Goal: Task Accomplishment & Management: Manage account settings

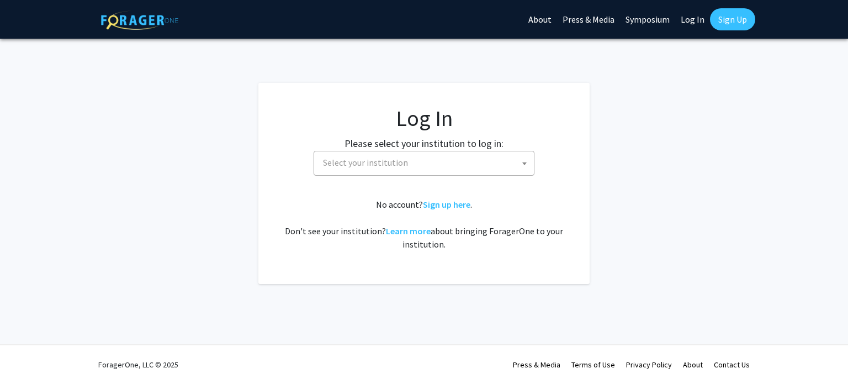
select select
click at [393, 167] on span "Select your institution" at bounding box center [365, 162] width 85 height 11
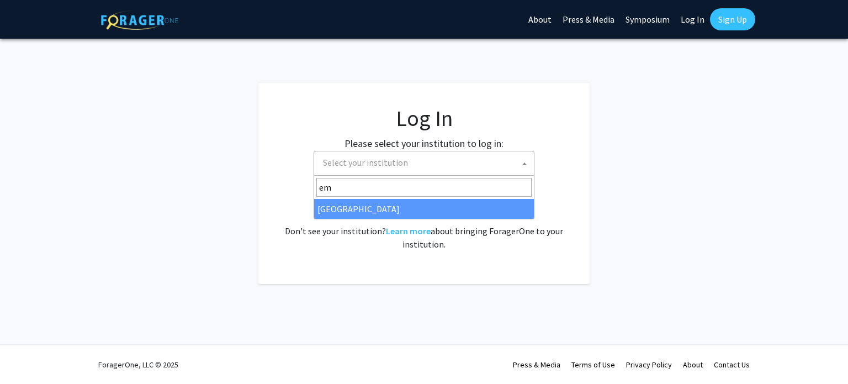
type input "em"
select select "12"
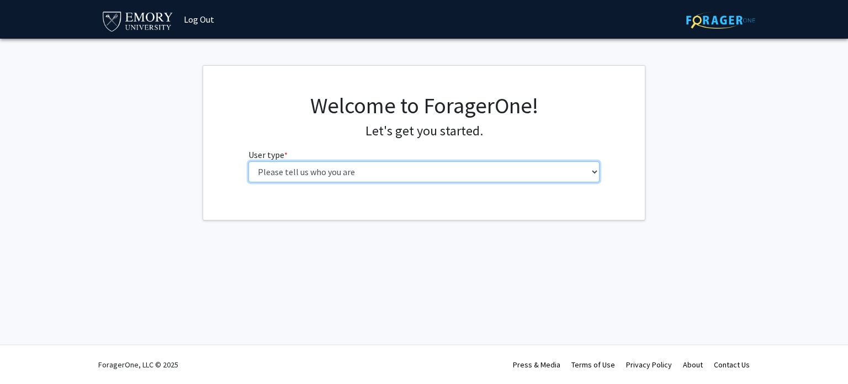
click at [314, 176] on select "Please tell us who you are Undergraduate Student Master's Student Doctoral Cand…" at bounding box center [425, 171] width 352 height 21
select select "5: faculty"
click at [249, 161] on select "Please tell us who you are Undergraduate Student Master's Student Doctoral Cand…" at bounding box center [425, 171] width 352 height 21
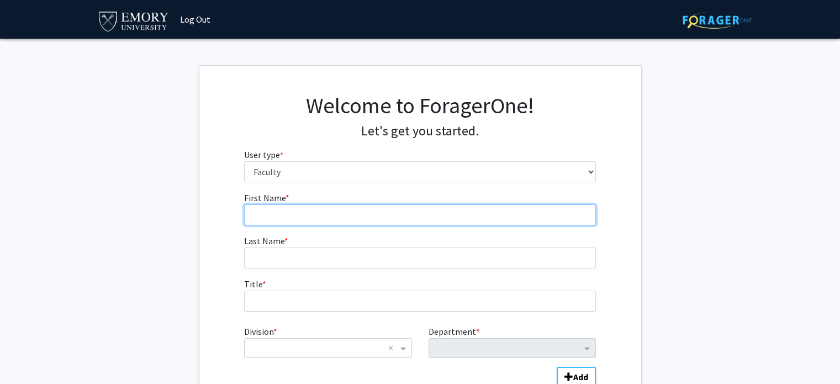
click at [282, 218] on input "First Name * required" at bounding box center [420, 214] width 352 height 21
type input "JT"
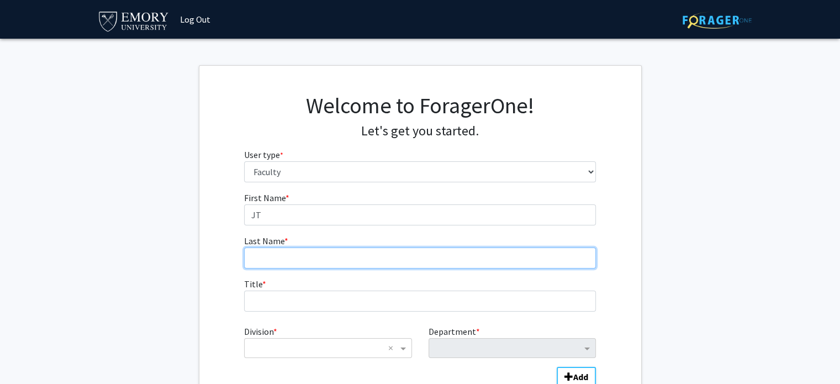
type input "[PERSON_NAME]"
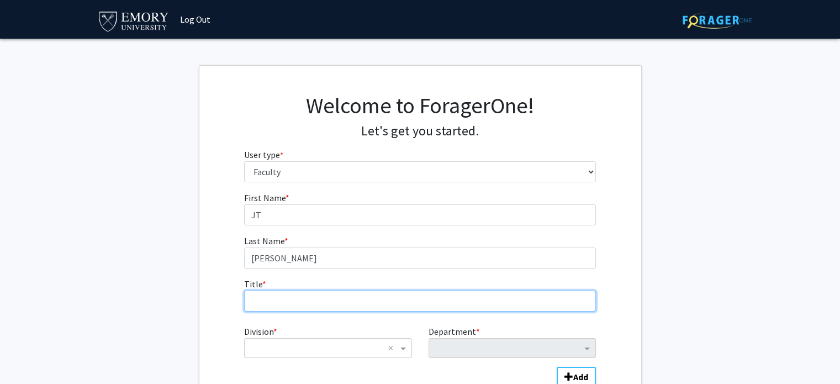
click at [261, 299] on input "Title * required" at bounding box center [420, 300] width 352 height 21
type input "Assistant Professor"
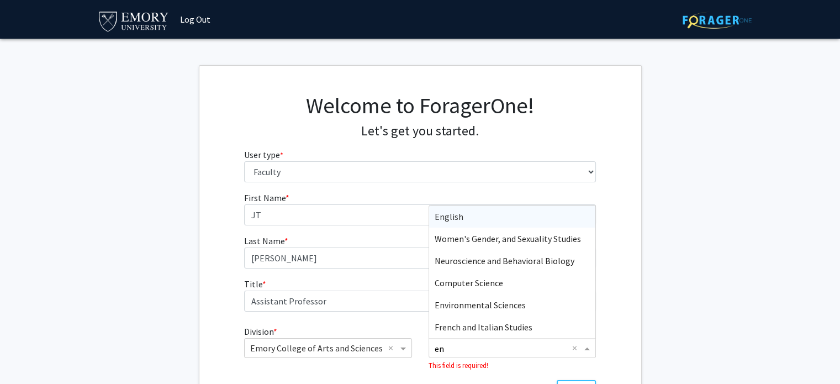
type input "env"
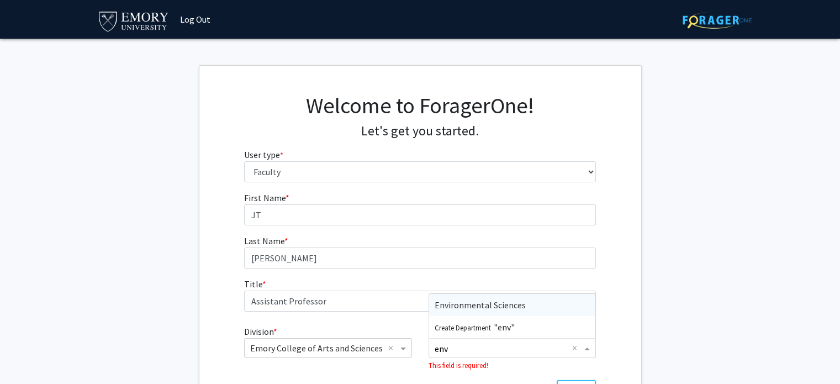
click at [493, 304] on span "Environmental Sciences" at bounding box center [480, 304] width 91 height 11
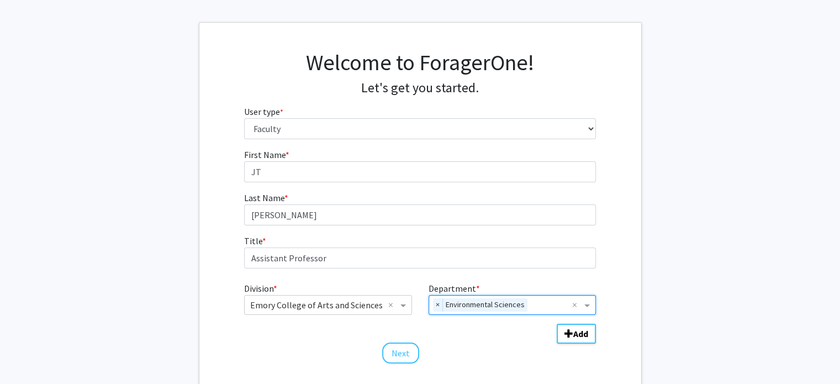
scroll to position [43, 0]
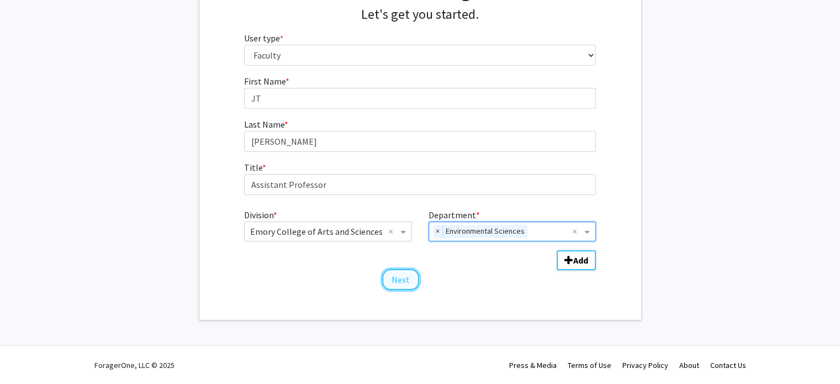
click at [411, 277] on button "Next" at bounding box center [400, 279] width 37 height 21
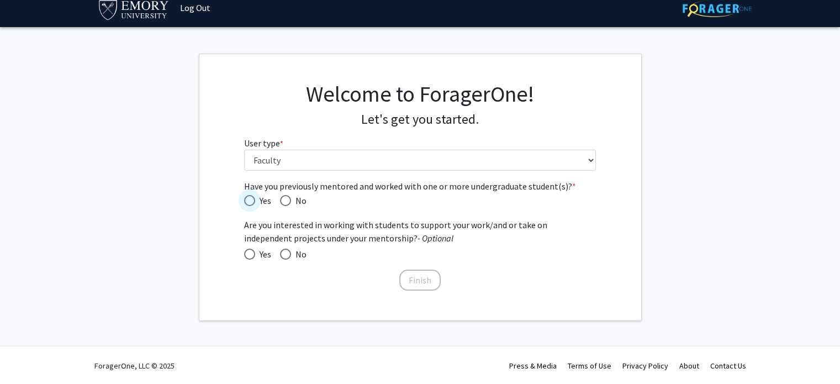
click at [245, 200] on span "Have you previously mentored and worked with one or more undergraduate student(…" at bounding box center [249, 200] width 11 height 11
click at [245, 200] on input "Yes" at bounding box center [249, 200] width 11 height 11
radio input "true"
click at [245, 256] on span at bounding box center [249, 254] width 11 height 11
click at [245, 256] on input "Yes" at bounding box center [249, 254] width 11 height 11
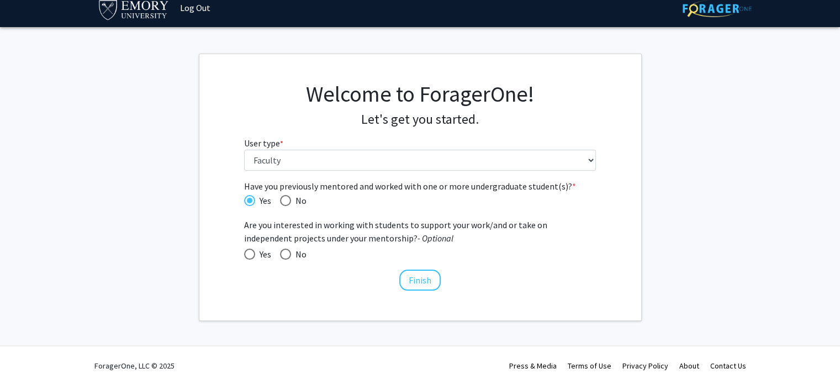
radio input "true"
click at [420, 274] on button "Finish" at bounding box center [419, 279] width 41 height 21
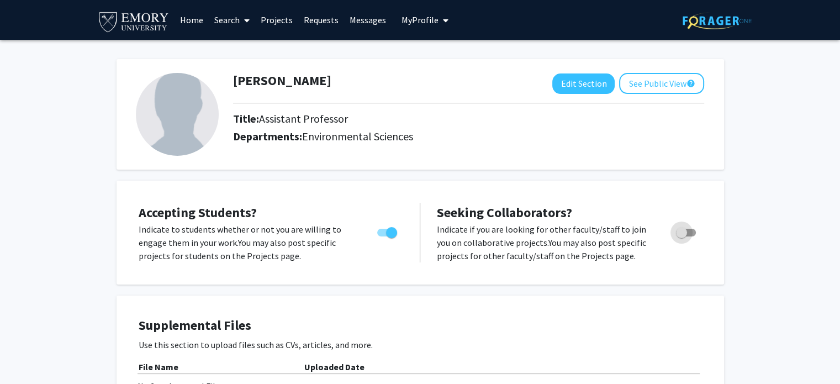
click at [677, 232] on span "Toggle" at bounding box center [681, 232] width 11 height 11
click at [681, 236] on input "Toggle" at bounding box center [681, 236] width 1 height 1
checkbox input "true"
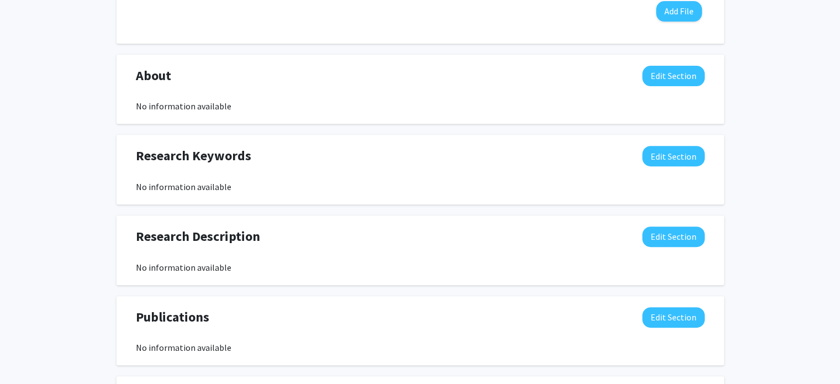
scroll to position [442, 0]
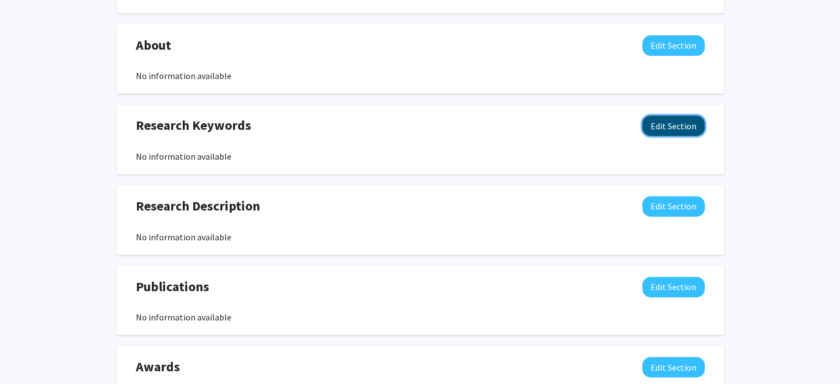
click at [663, 128] on button "Edit Section" at bounding box center [673, 125] width 62 height 20
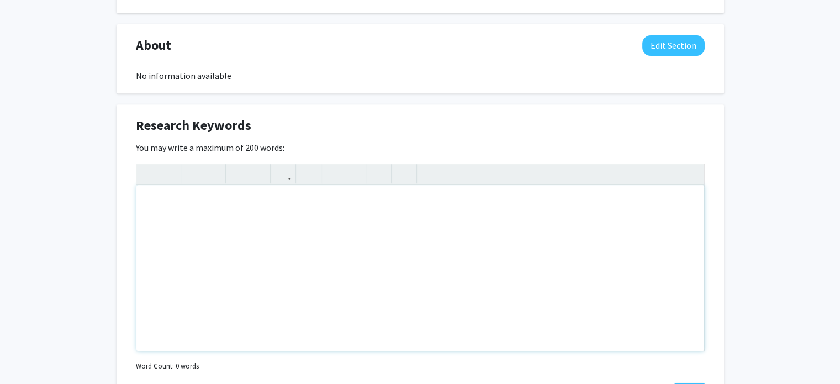
click at [204, 229] on div "Note to users with screen readers: Please deactivate our accessibility plugin f…" at bounding box center [420, 268] width 568 height 166
type textarea "wildlife; ecology; mammalogy; forestry"
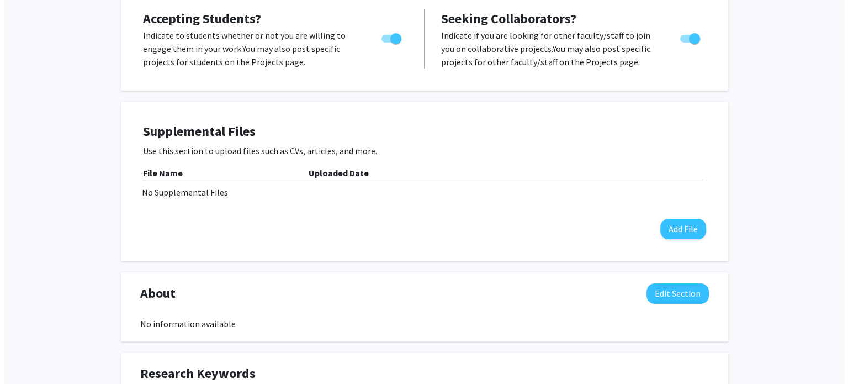
scroll to position [193, 0]
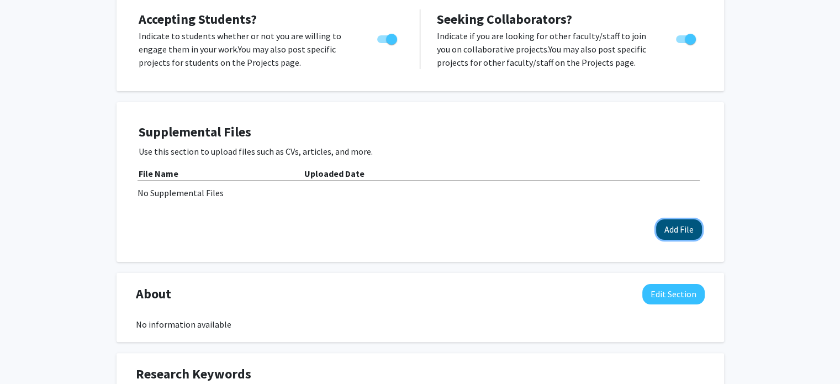
click at [674, 224] on button "Add File" at bounding box center [679, 229] width 46 height 20
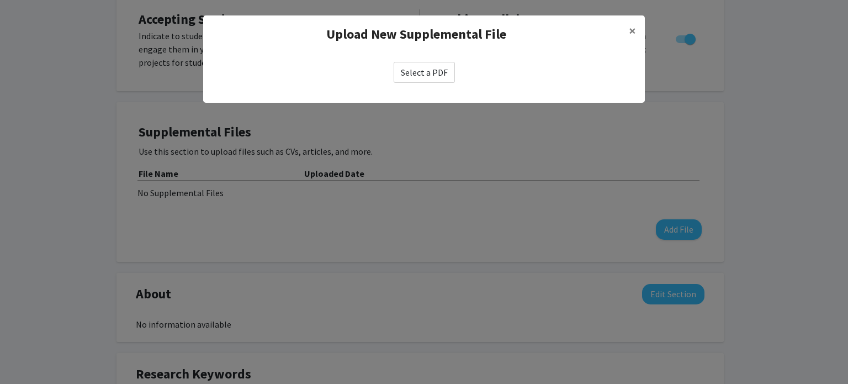
click at [434, 82] on label "Select a PDF" at bounding box center [424, 72] width 61 height 21
click at [0, 0] on input "Select a PDF" at bounding box center [0, 0] width 0 height 0
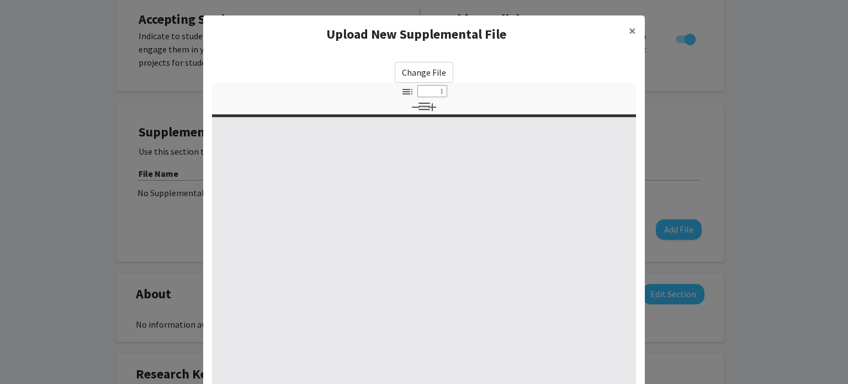
select select "custom"
type input "0"
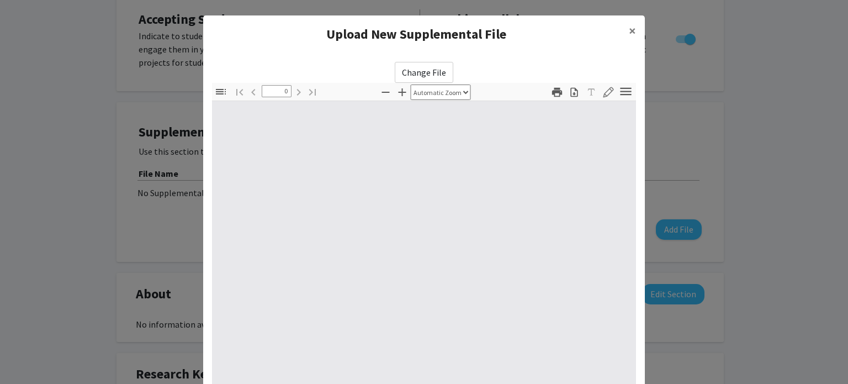
select select "custom"
type input "1"
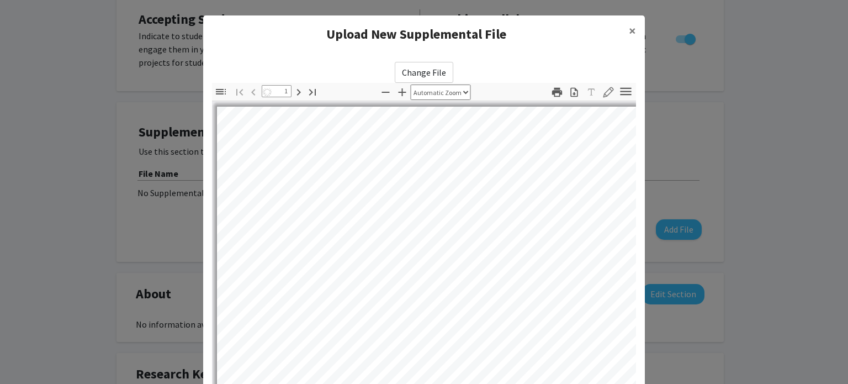
select select "auto"
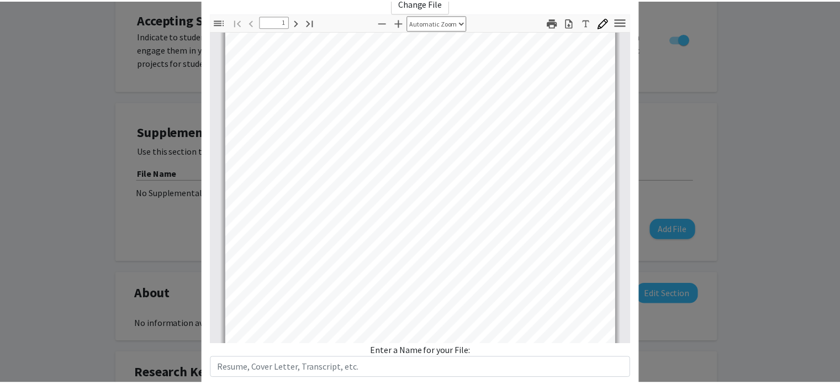
scroll to position [139, 0]
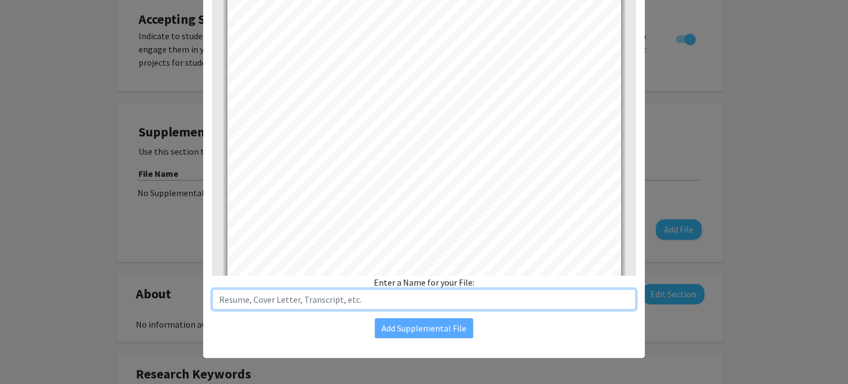
click at [275, 302] on input "text" at bounding box center [424, 299] width 424 height 21
type input "V"
type input "CV"
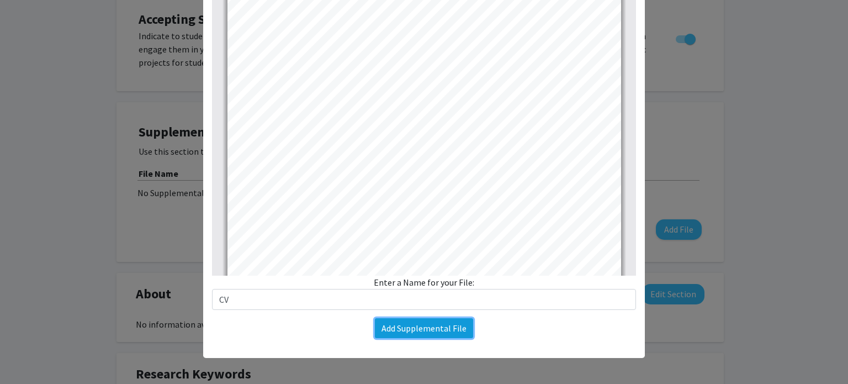
click at [387, 326] on button "Add Supplemental File" at bounding box center [424, 328] width 98 height 20
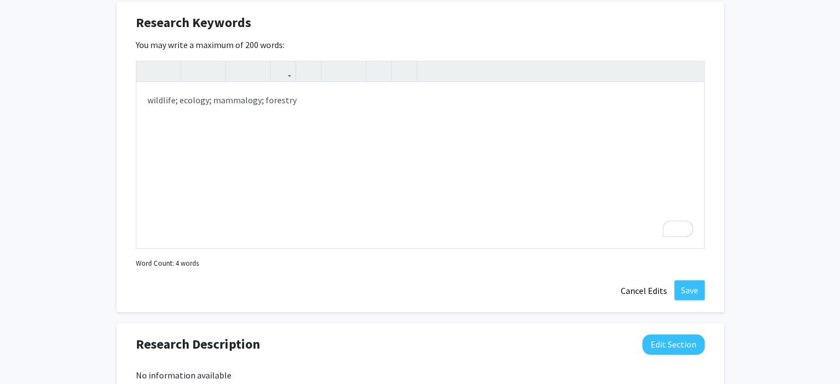
scroll to position [561, 0]
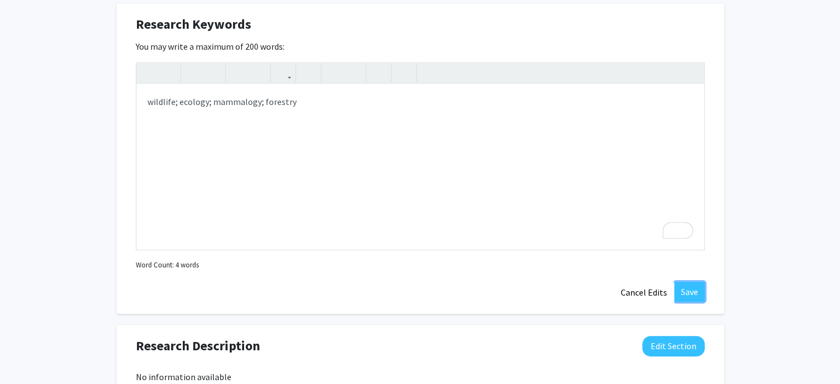
click at [676, 290] on button "Save" at bounding box center [689, 292] width 30 height 20
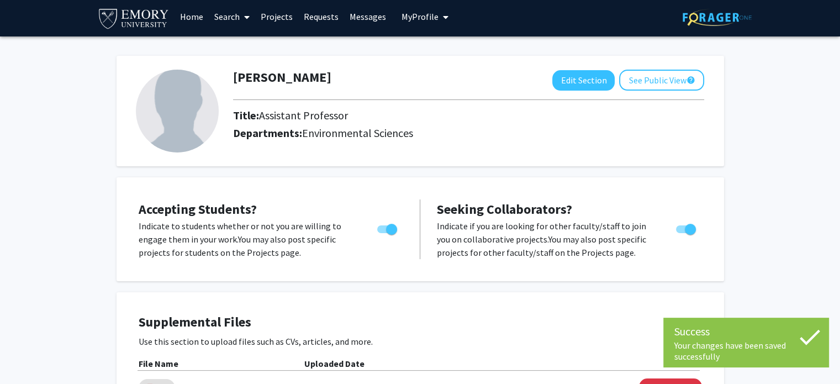
scroll to position [0, 0]
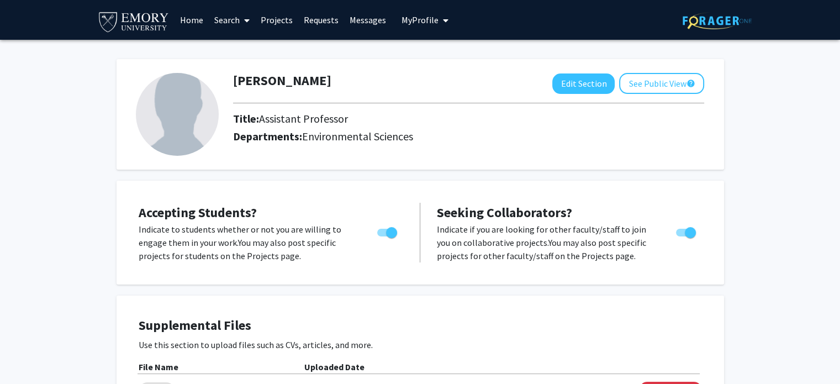
click at [351, 91] on div "[PERSON_NAME] Edit Section See Public View help" at bounding box center [469, 83] width 488 height 21
